Goal: Use online tool/utility: Utilize a website feature to perform a specific function

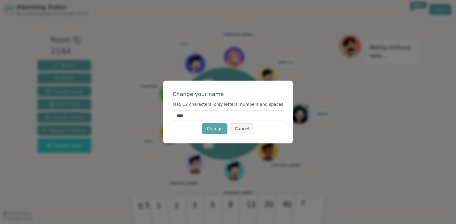
click at [209, 116] on input "****" at bounding box center [228, 115] width 111 height 11
type input "****"
click button "Change" at bounding box center [215, 128] width 26 height 11
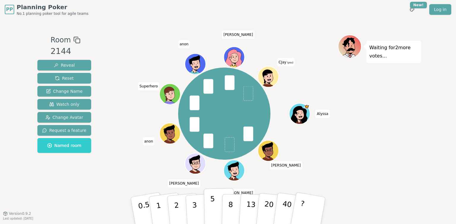
click at [210, 205] on p "5" at bounding box center [212, 211] width 5 height 32
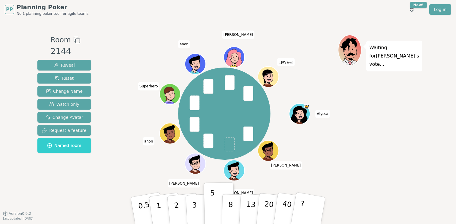
click at [380, 52] on p "Waiting for [PERSON_NAME] 's vote..." at bounding box center [394, 56] width 50 height 25
click at [424, 133] on div "PP Planning Poker No.1 planning poker tool for agile teams Toggle theme New! Lo…" at bounding box center [228, 112] width 456 height 224
click at [227, 209] on button "8" at bounding box center [237, 210] width 31 height 45
click at [211, 206] on p "5" at bounding box center [212, 211] width 5 height 32
click at [225, 208] on button "8" at bounding box center [237, 210] width 31 height 45
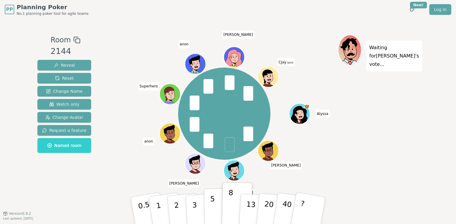
click at [216, 207] on button "5" at bounding box center [219, 210] width 31 height 45
click at [227, 207] on button "8" at bounding box center [237, 210] width 31 height 45
click at [209, 204] on button "5" at bounding box center [219, 210] width 31 height 45
click at [230, 207] on p "8" at bounding box center [230, 211] width 5 height 32
click at [303, 211] on button "?" at bounding box center [308, 210] width 37 height 49
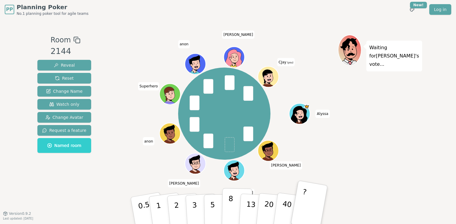
click at [228, 209] on button "8" at bounding box center [237, 210] width 31 height 45
click at [216, 208] on button "5" at bounding box center [219, 210] width 31 height 45
click at [228, 207] on p "8" at bounding box center [230, 211] width 5 height 32
